Goal: Find specific page/section: Find specific page/section

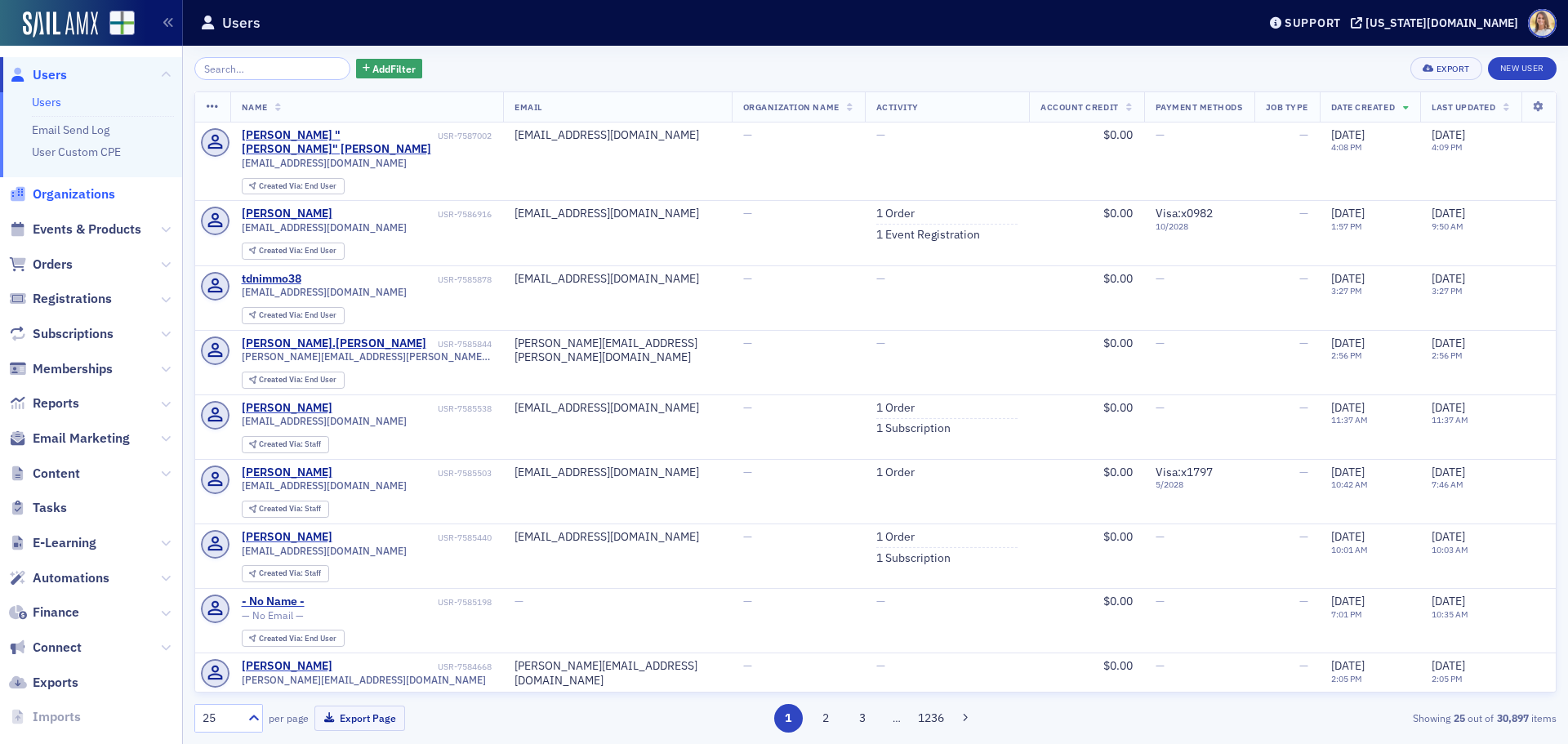
click at [90, 194] on span "Organizations" at bounding box center [74, 194] width 83 height 18
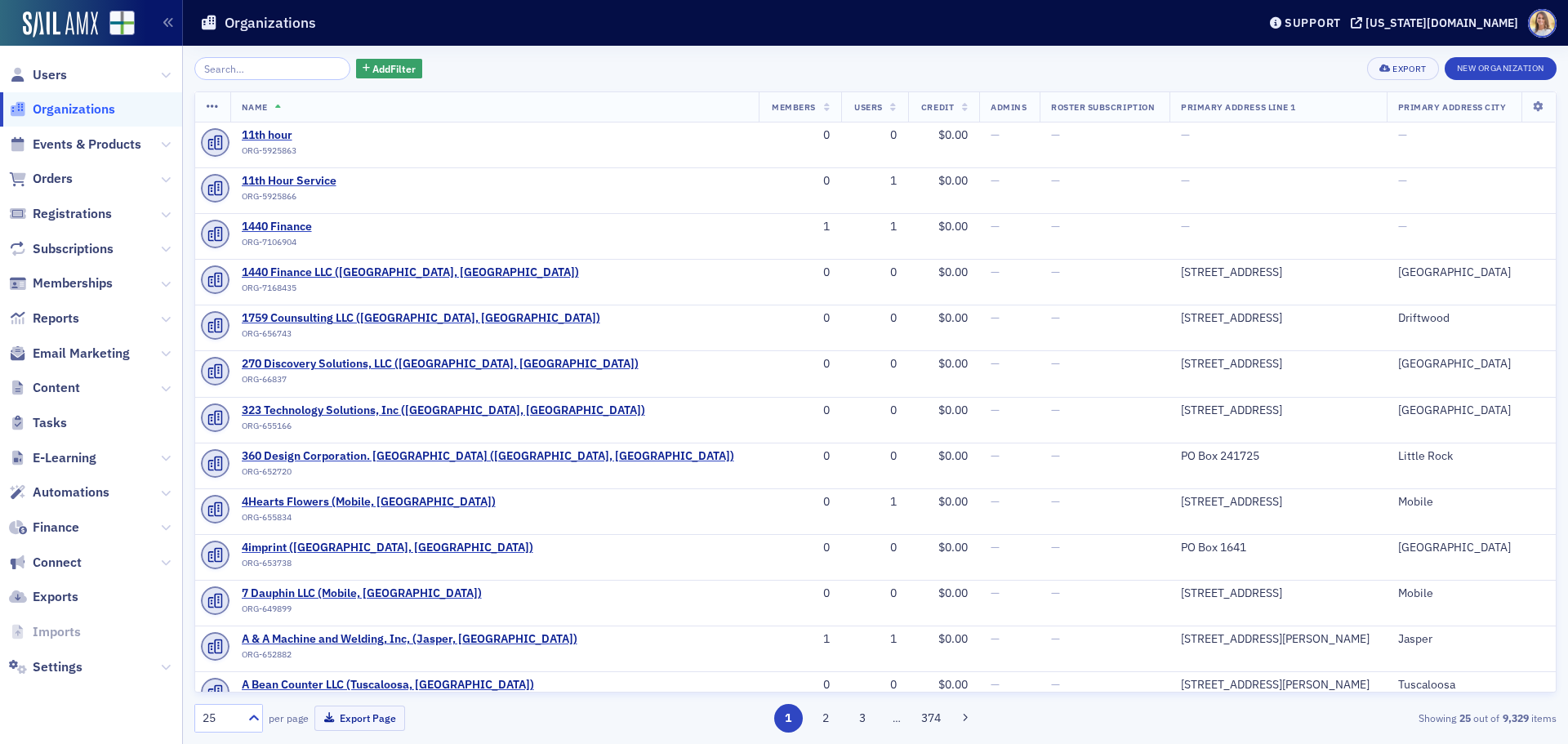
click at [253, 70] on input "search" at bounding box center [272, 69] width 156 height 23
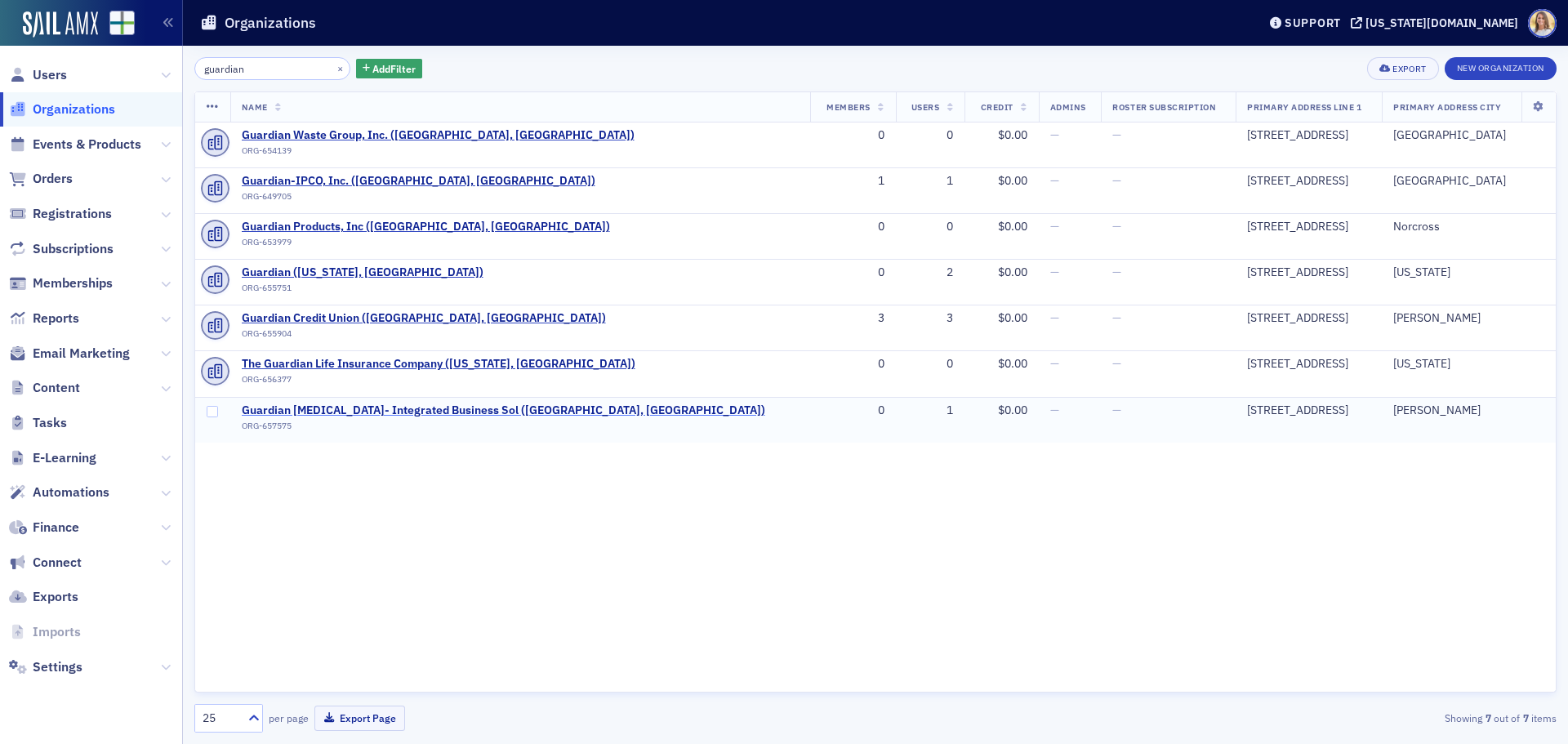
type input "guardian"
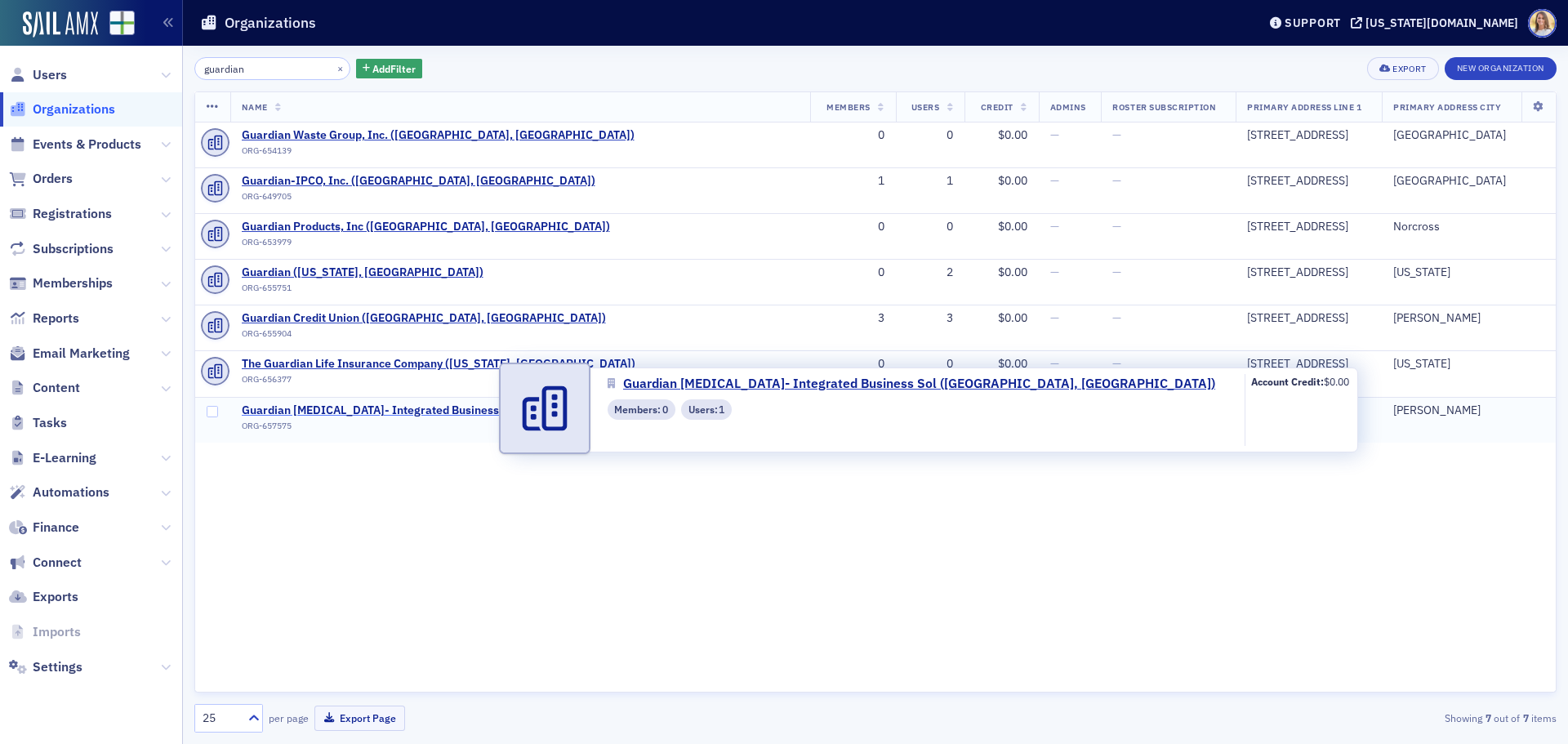
click at [421, 406] on span "Guardian [MEDICAL_DATA]- Integrated Business Sol ([GEOGRAPHIC_DATA], [GEOGRAPHI…" at bounding box center [503, 411] width 523 height 15
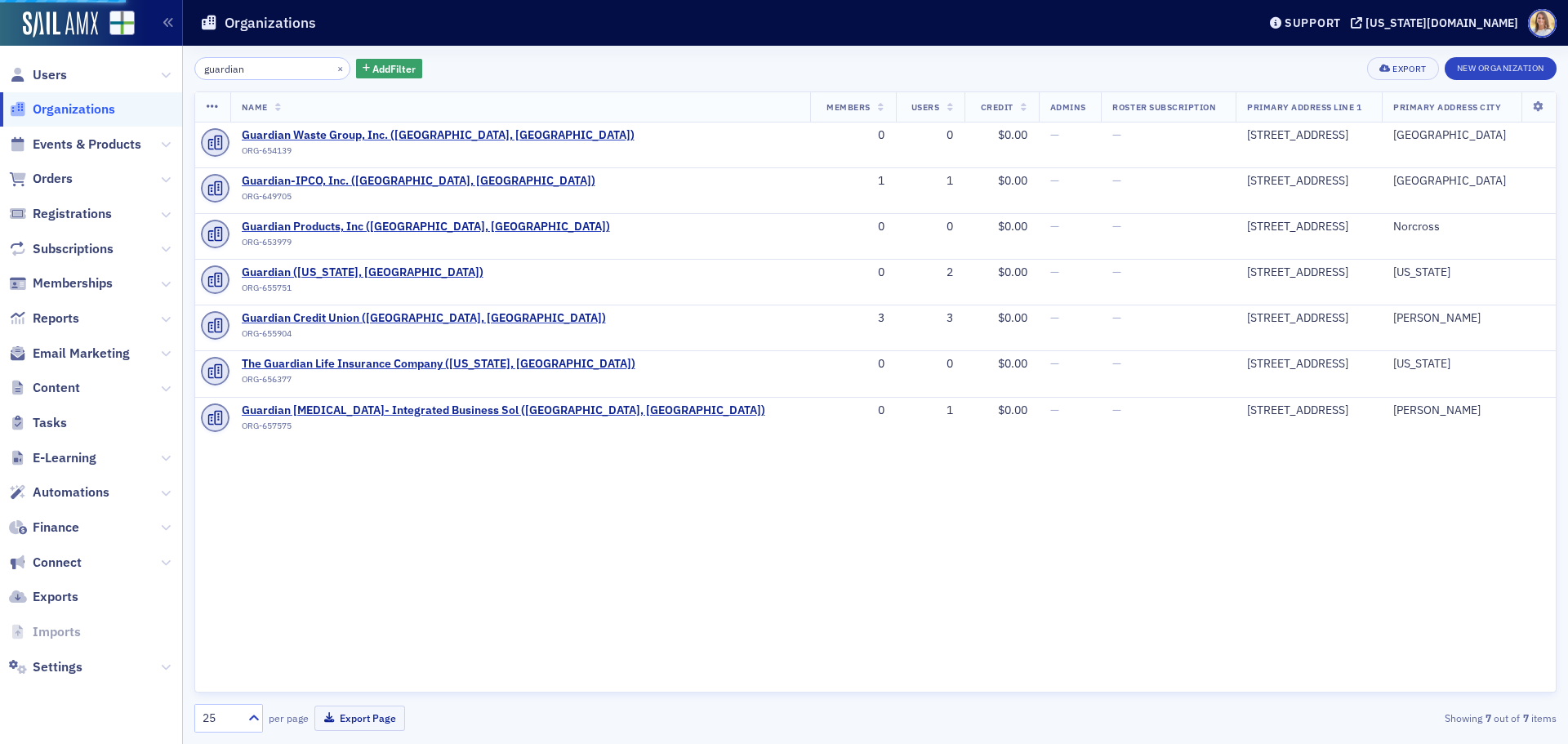
select select "US"
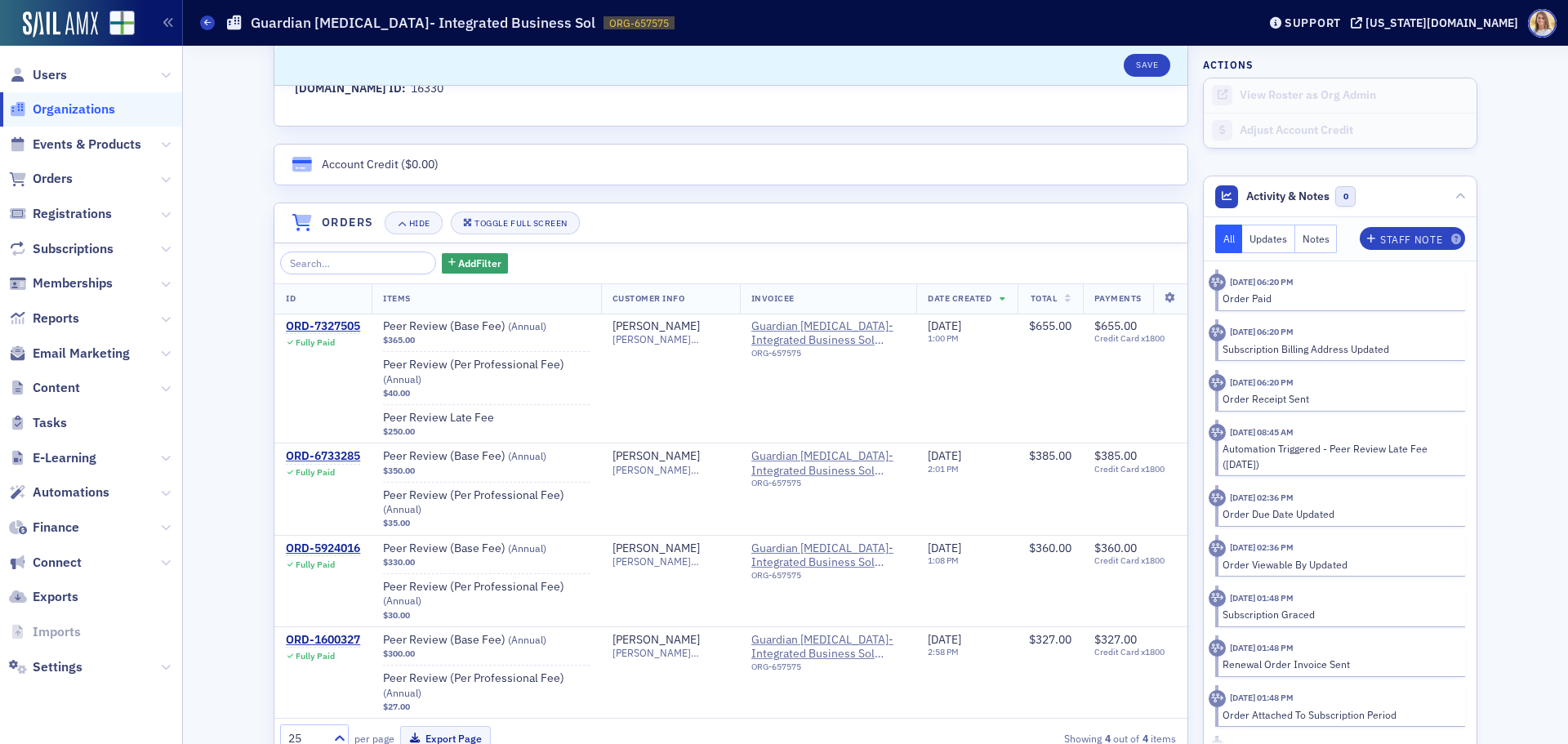
scroll to position [979, 0]
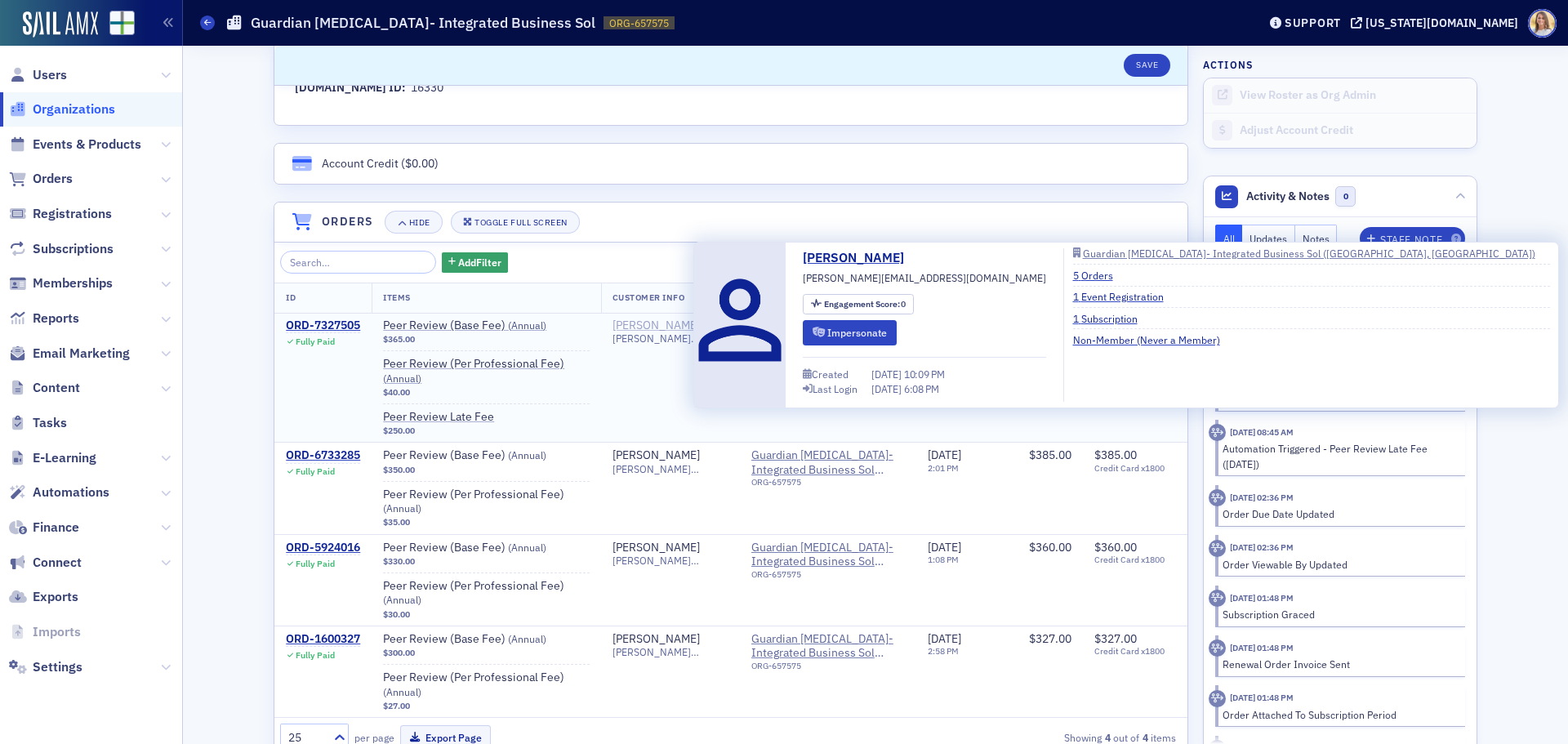
click at [660, 324] on div "[PERSON_NAME]" at bounding box center [656, 326] width 87 height 15
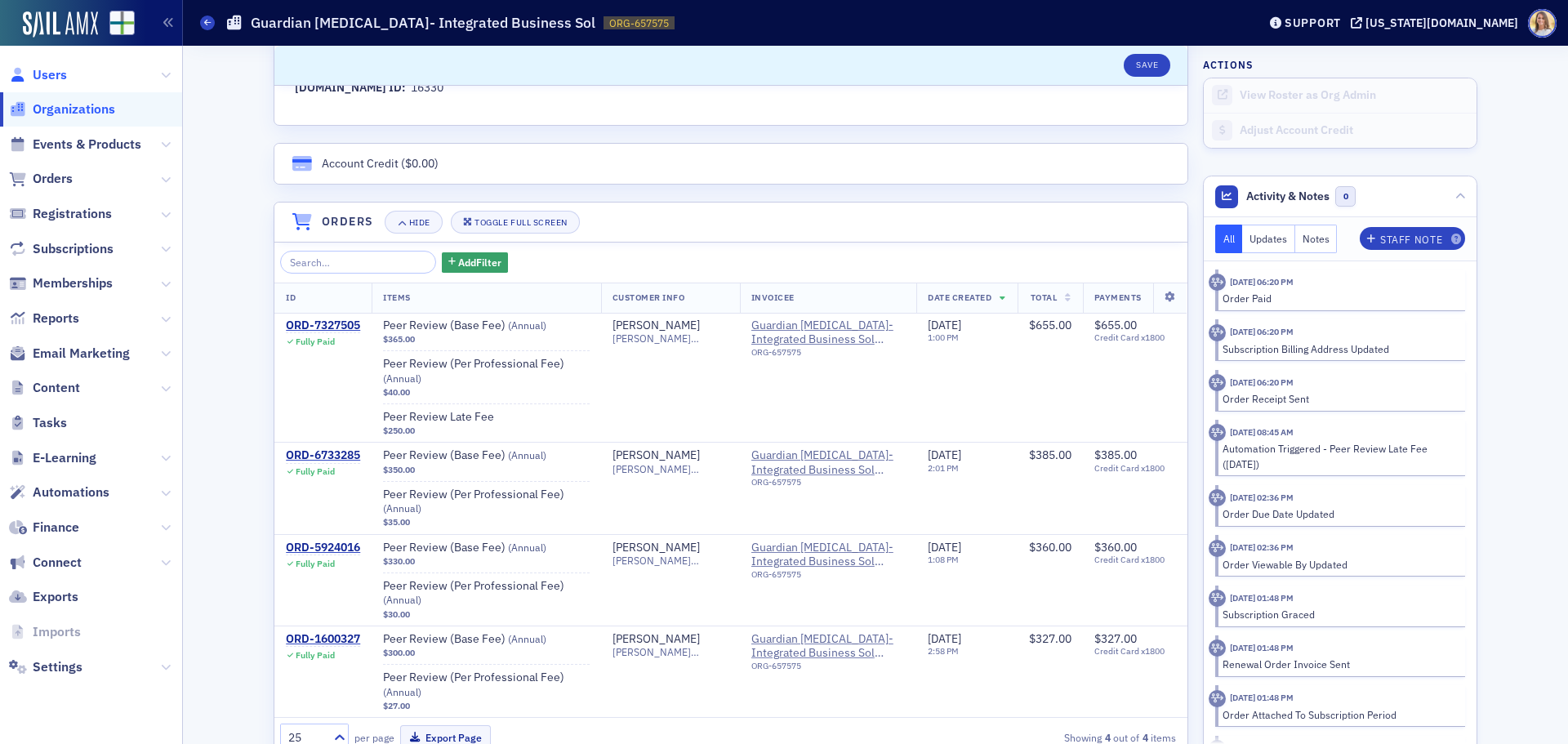
click at [59, 75] on span "Users" at bounding box center [50, 74] width 35 height 18
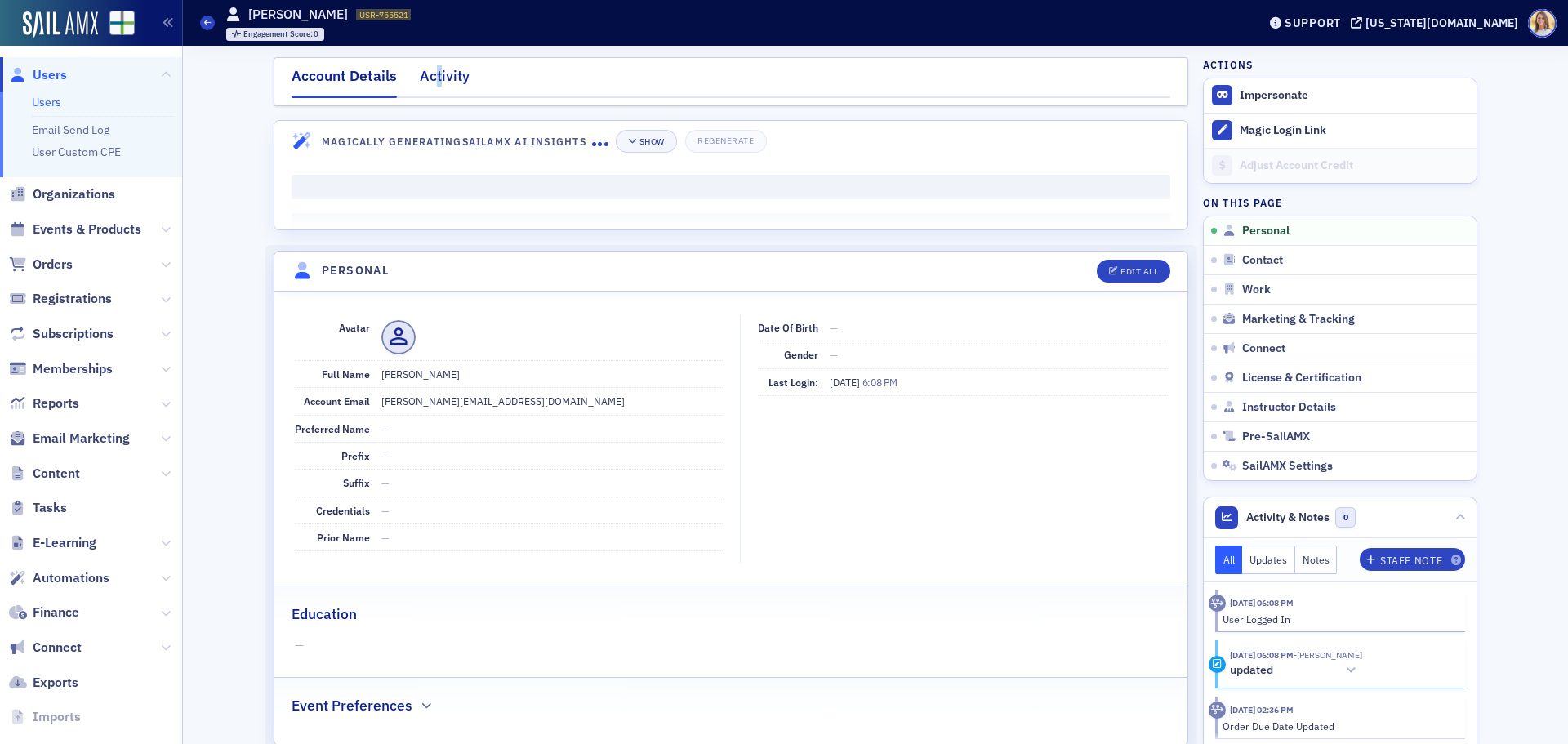
click at [432, 68] on div "Activity" at bounding box center [444, 81] width 50 height 30
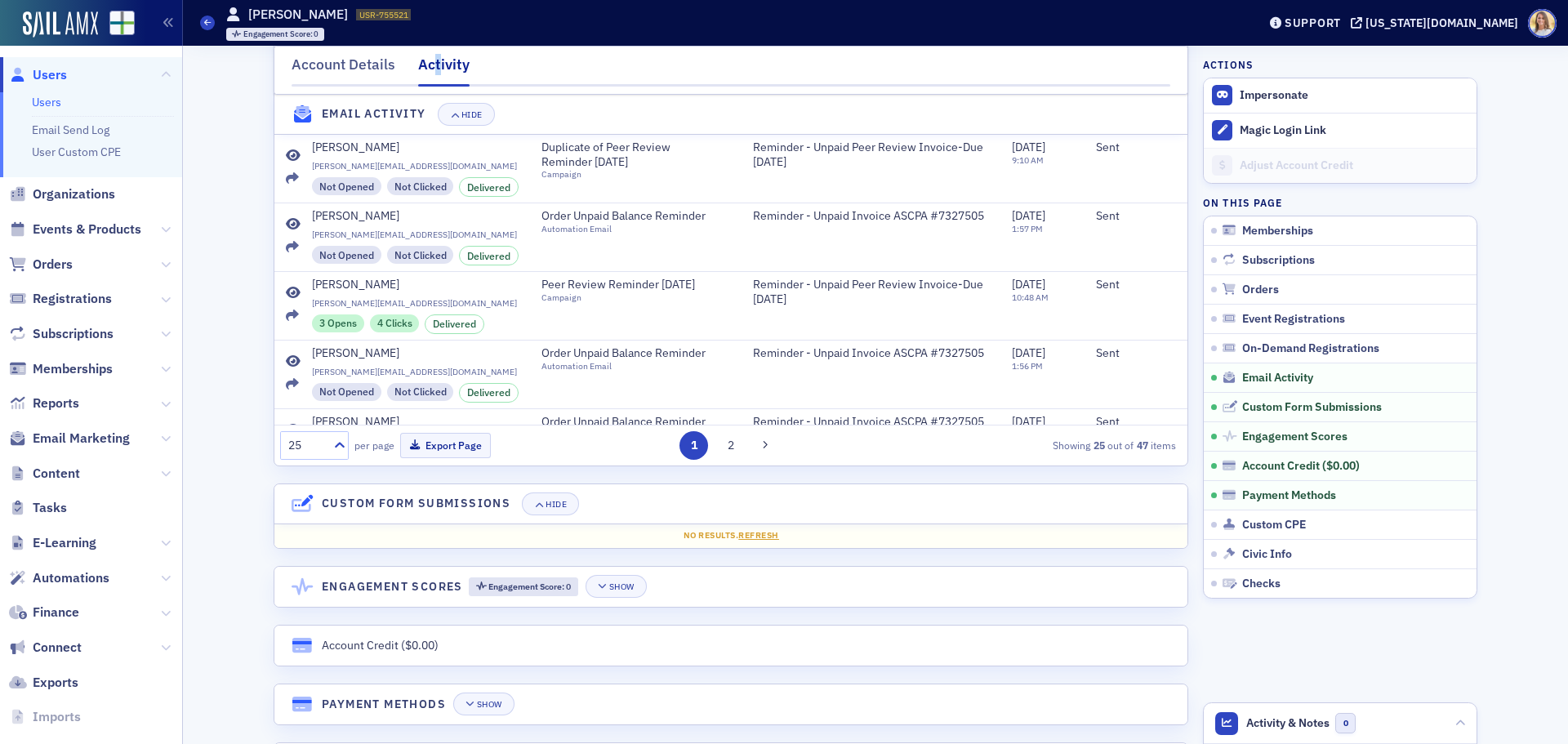
scroll to position [1470, 0]
click at [717, 459] on button "2" at bounding box center [731, 444] width 28 height 28
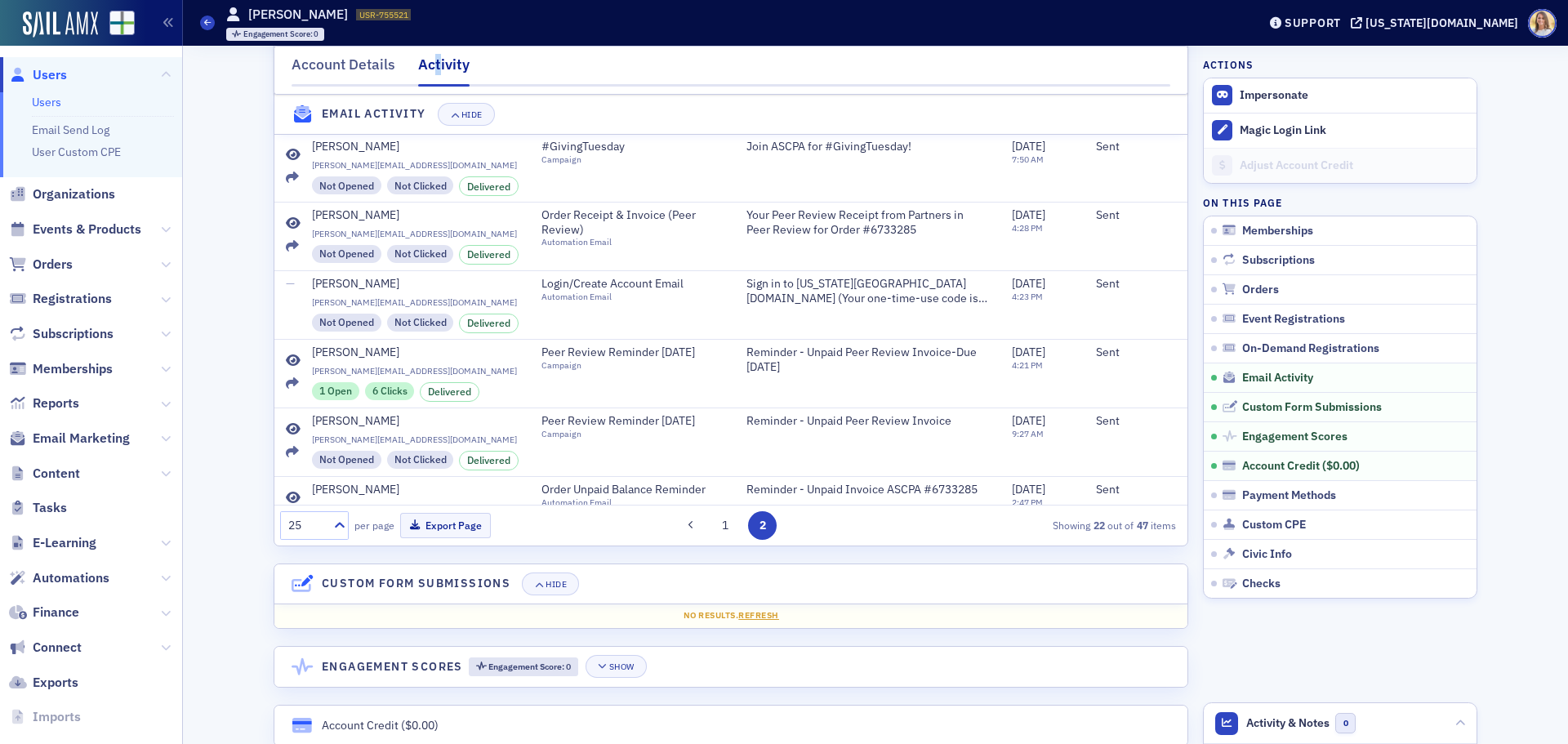
scroll to position [220, 0]
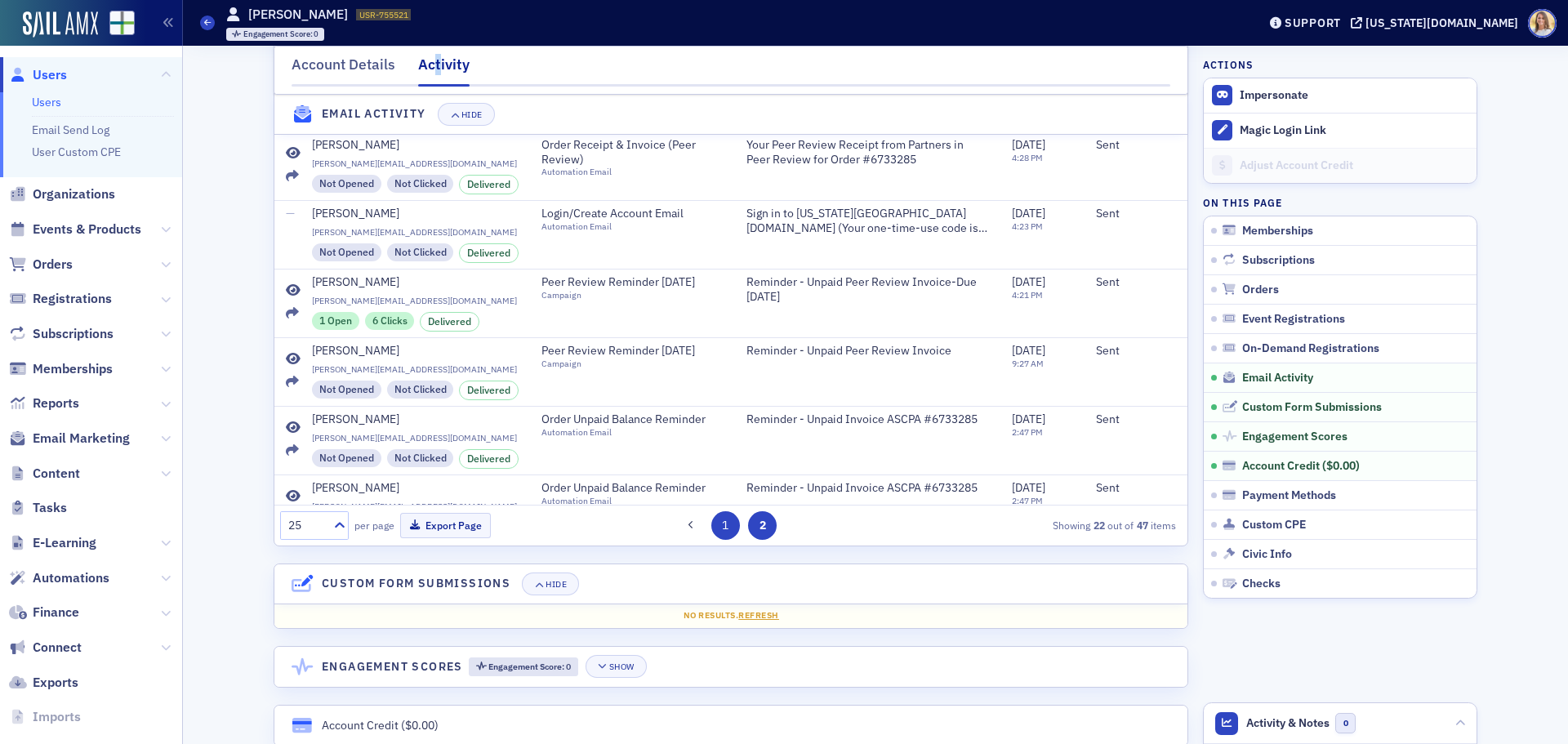
click at [718, 540] on button "1" at bounding box center [725, 525] width 28 height 28
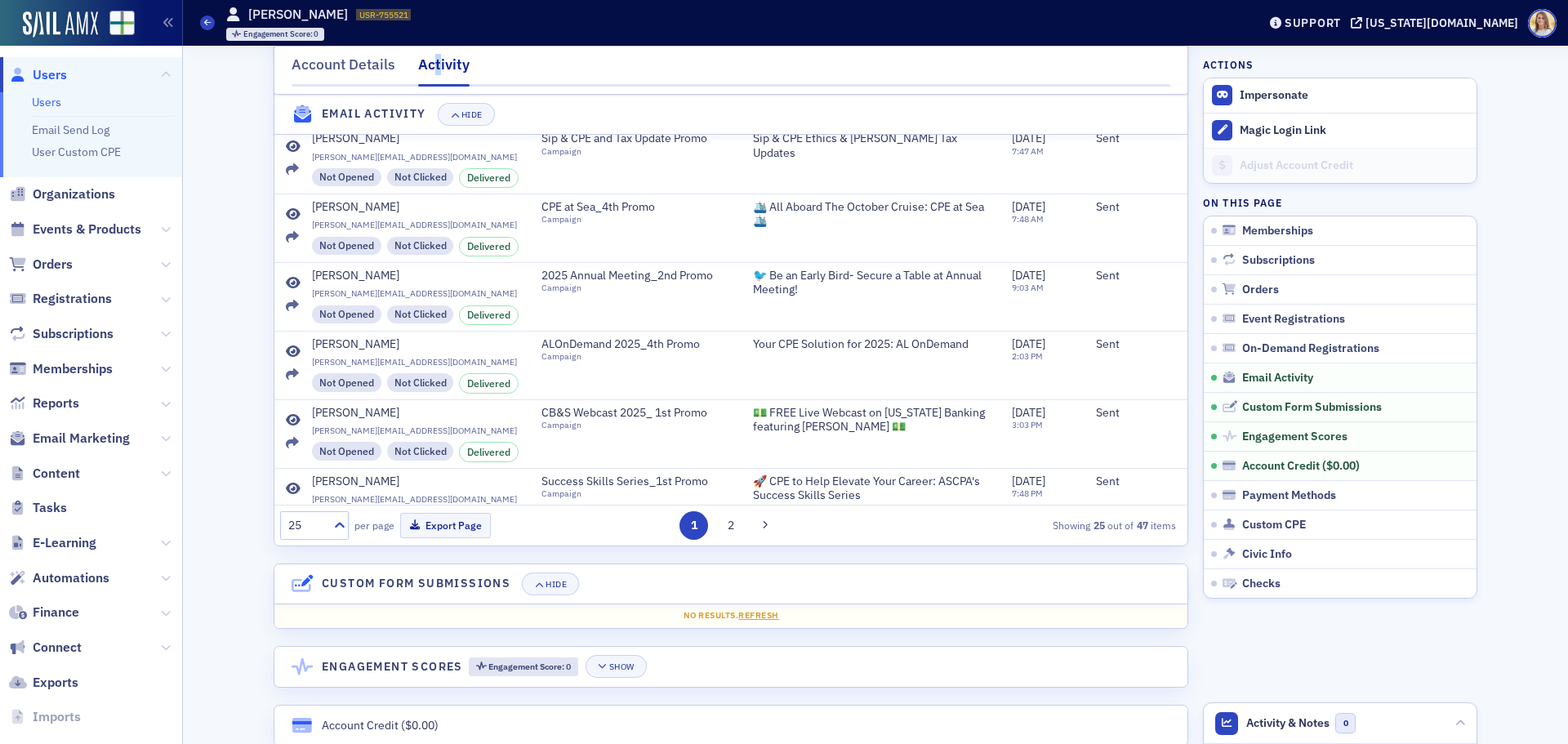
click at [51, 67] on span "Users" at bounding box center [50, 74] width 35 height 18
